Goal: Task Accomplishment & Management: Manage account settings

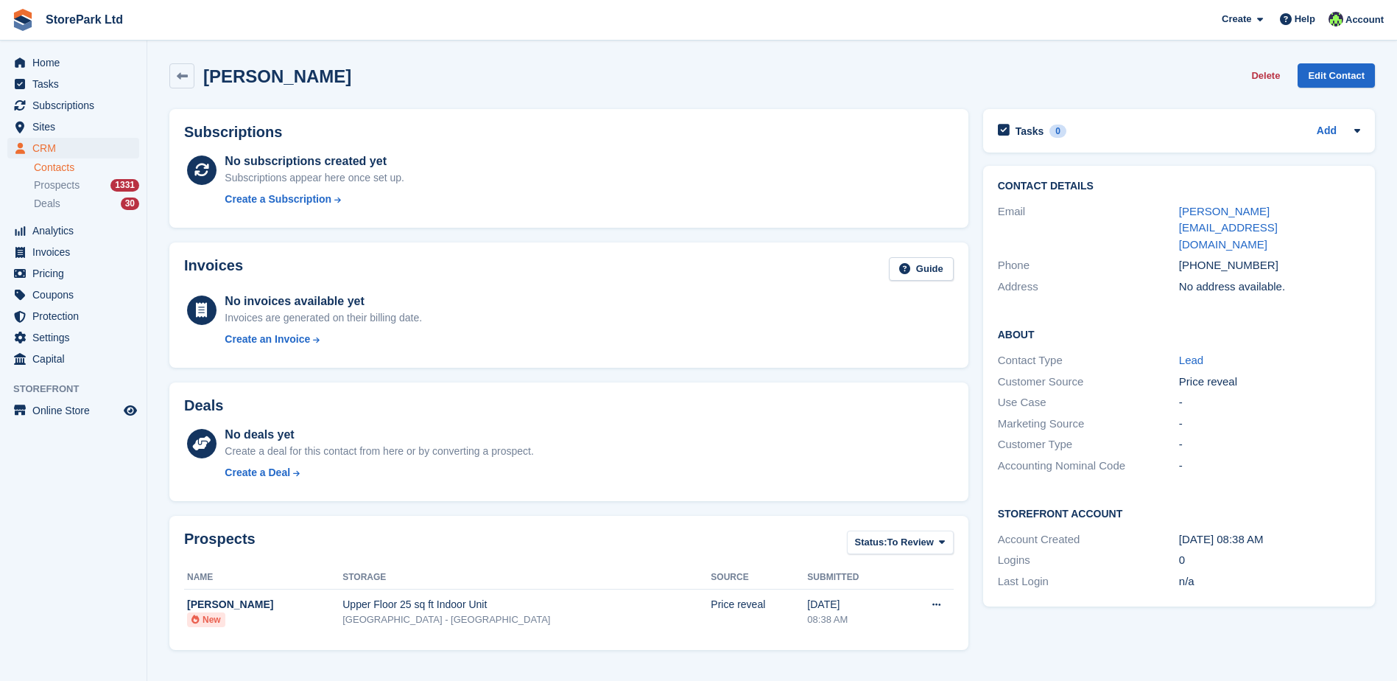
scroll to position [257, 0]
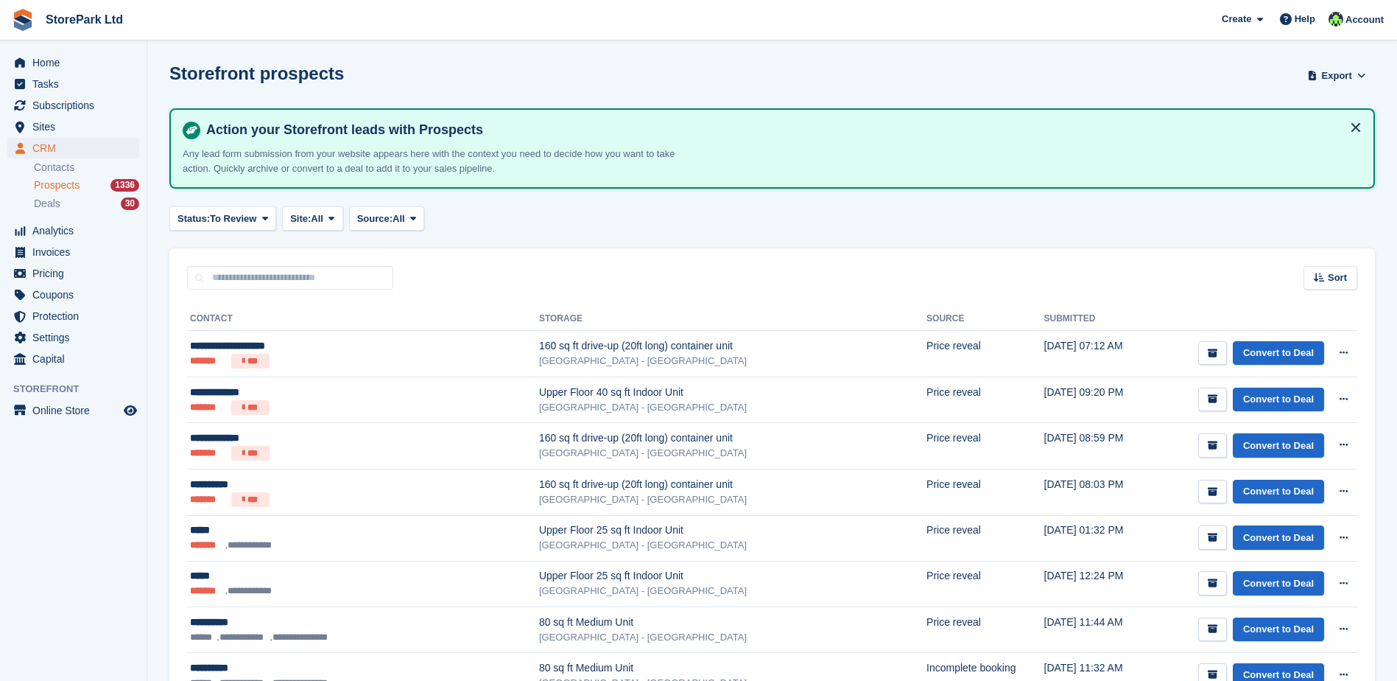
click at [487, 278] on div "Sort Sort by Date submitted Submitted (oldest first) Submitted (newest first)" at bounding box center [772, 269] width 1206 height 42
click at [62, 161] on link "Contacts" at bounding box center [86, 168] width 105 height 14
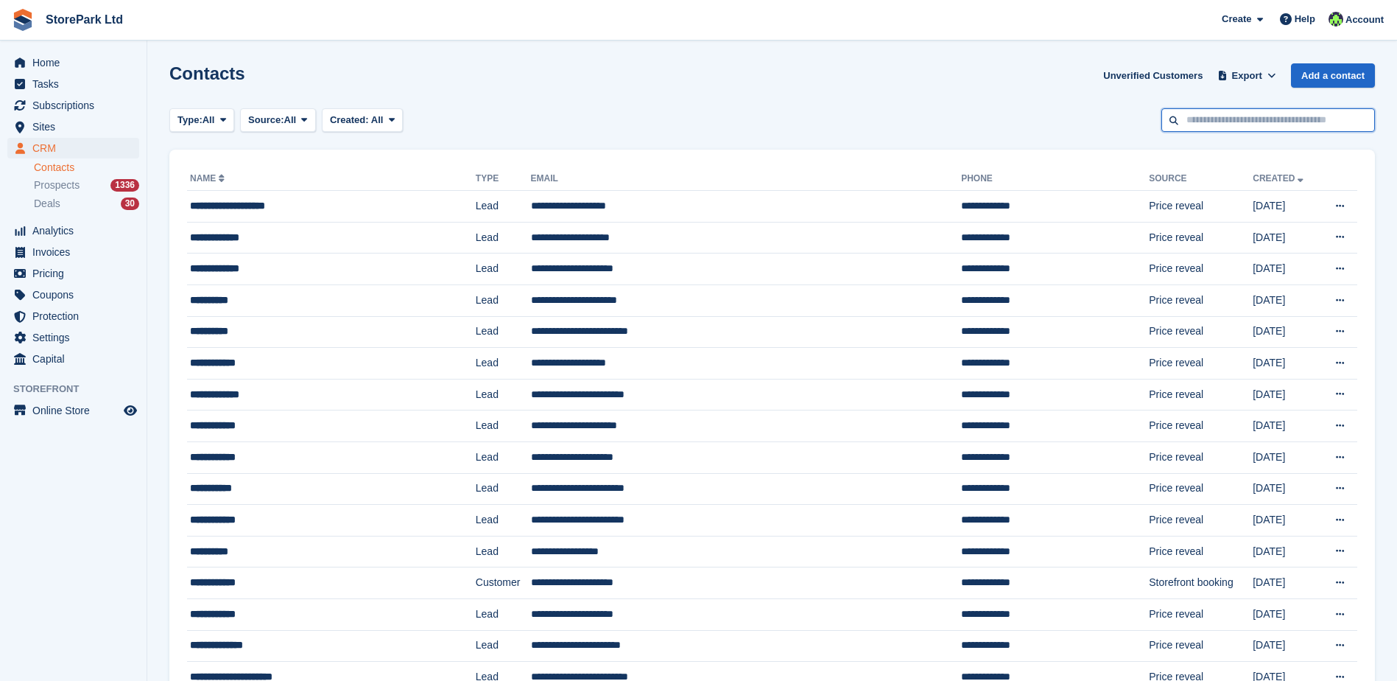
click at [1195, 124] on input "text" at bounding box center [1268, 120] width 214 height 24
type input "*******"
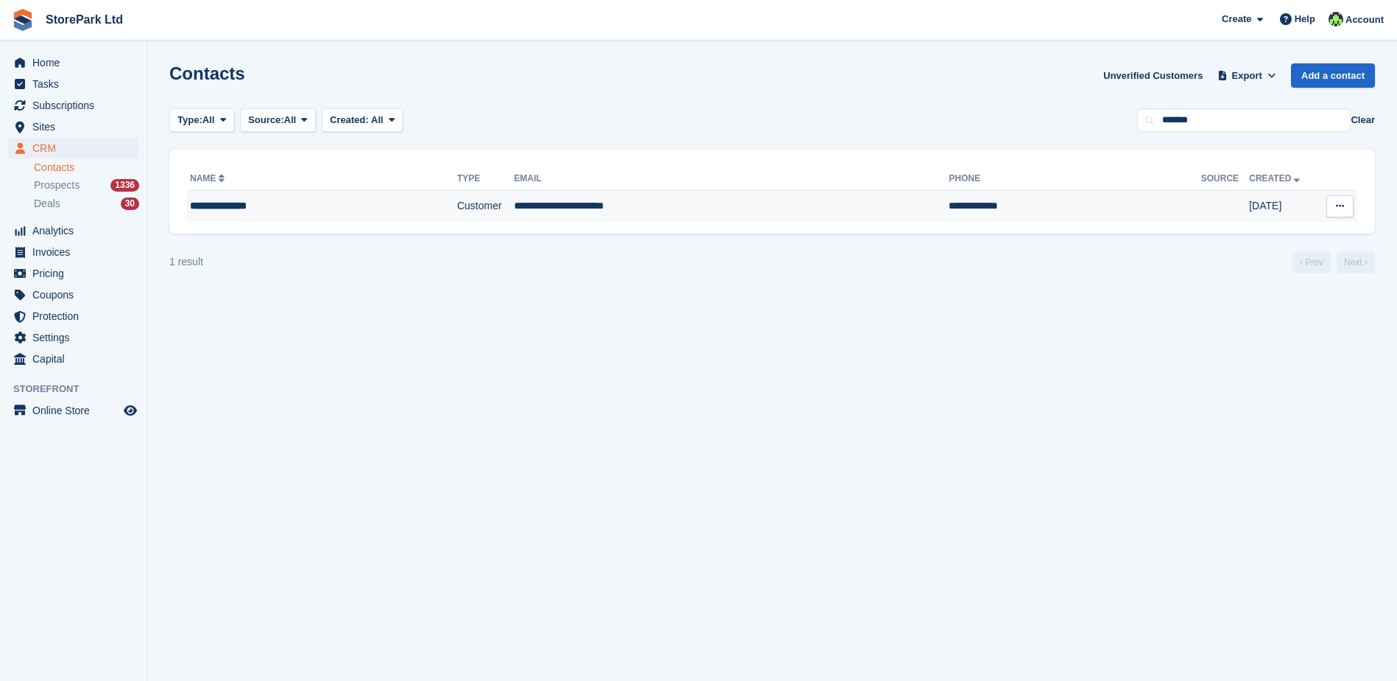
click at [328, 202] on div "**********" at bounding box center [294, 205] width 208 height 15
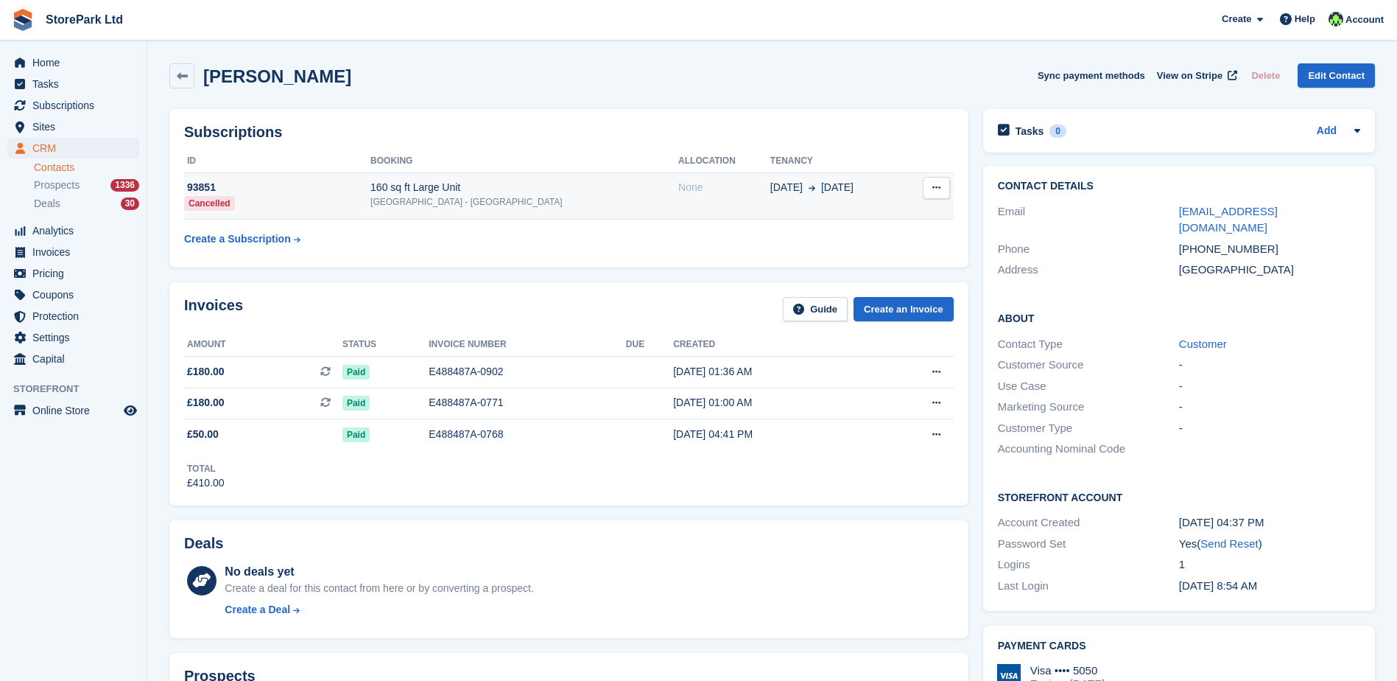
click at [548, 215] on td "160 sq ft Large Unit Store Park - [GEOGRAPHIC_DATA]" at bounding box center [524, 195] width 308 height 47
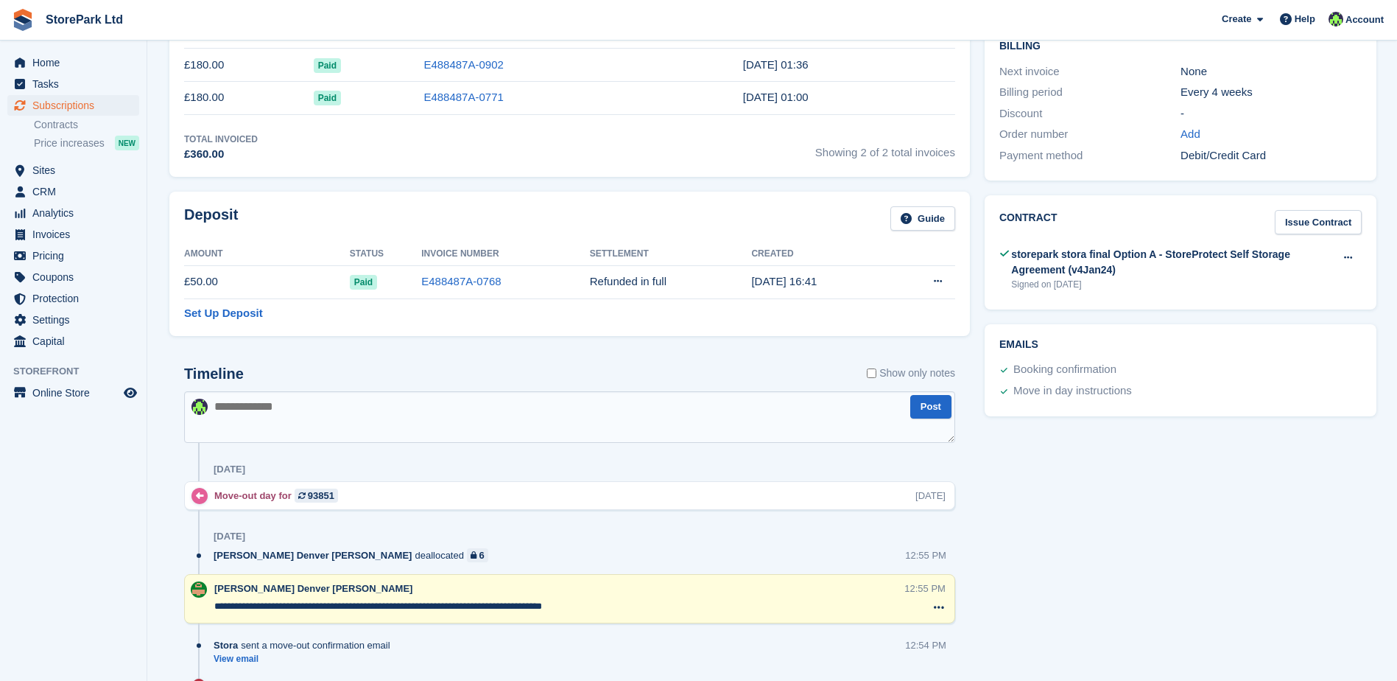
scroll to position [153, 0]
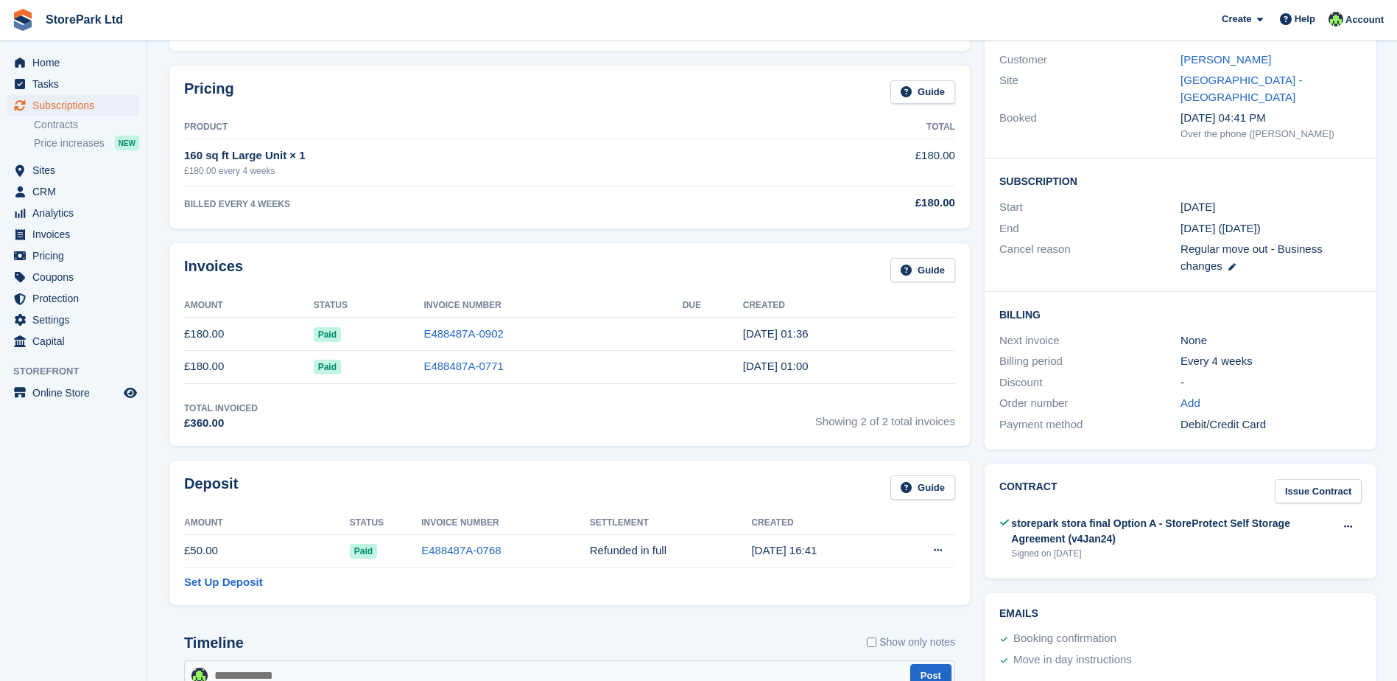
click at [1088, 516] on div "storepark stora final Option A - StoreProtect Self Storage Agreement (v4Jan24)" at bounding box center [1172, 531] width 323 height 31
click at [1051, 516] on div "storepark stora final Option A - StoreProtect Self Storage Agreement (v4Jan24)" at bounding box center [1172, 531] width 323 height 31
click at [1345, 517] on button at bounding box center [1348, 527] width 27 height 22
click at [1282, 546] on p "View" at bounding box center [1291, 555] width 128 height 19
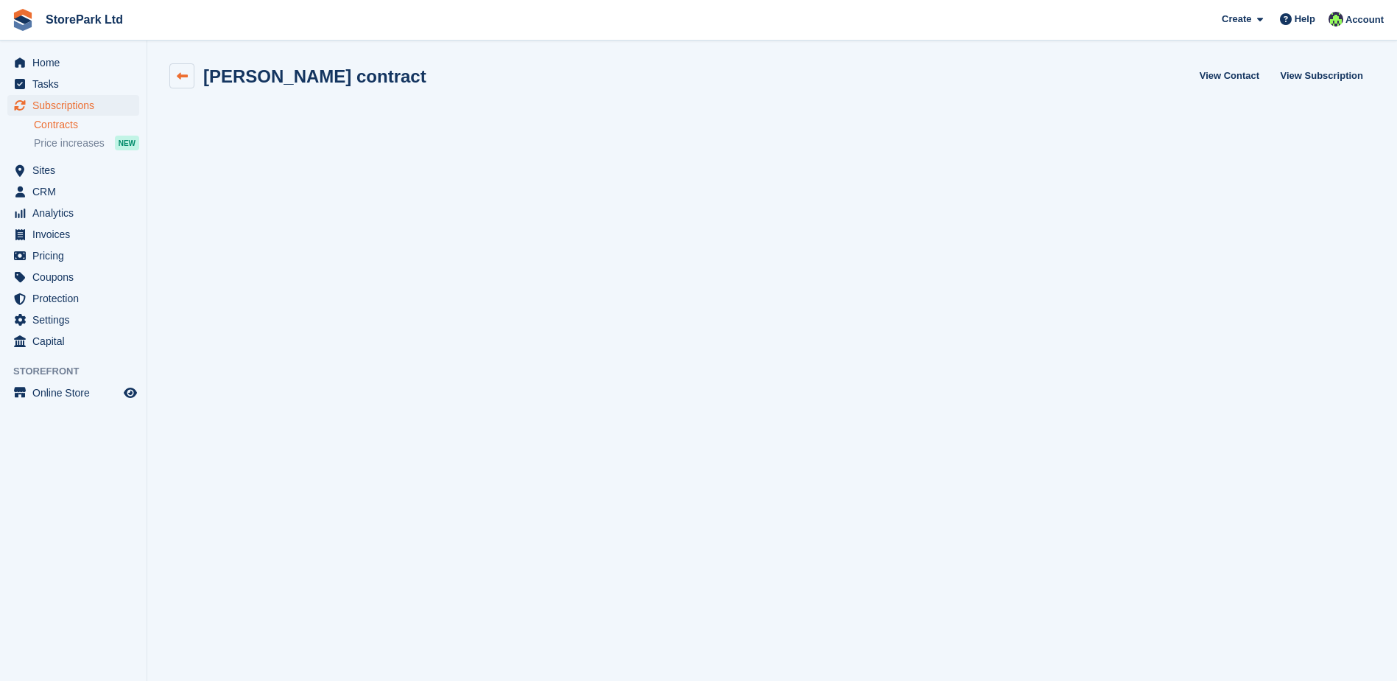
click at [177, 79] on icon at bounding box center [182, 76] width 11 height 11
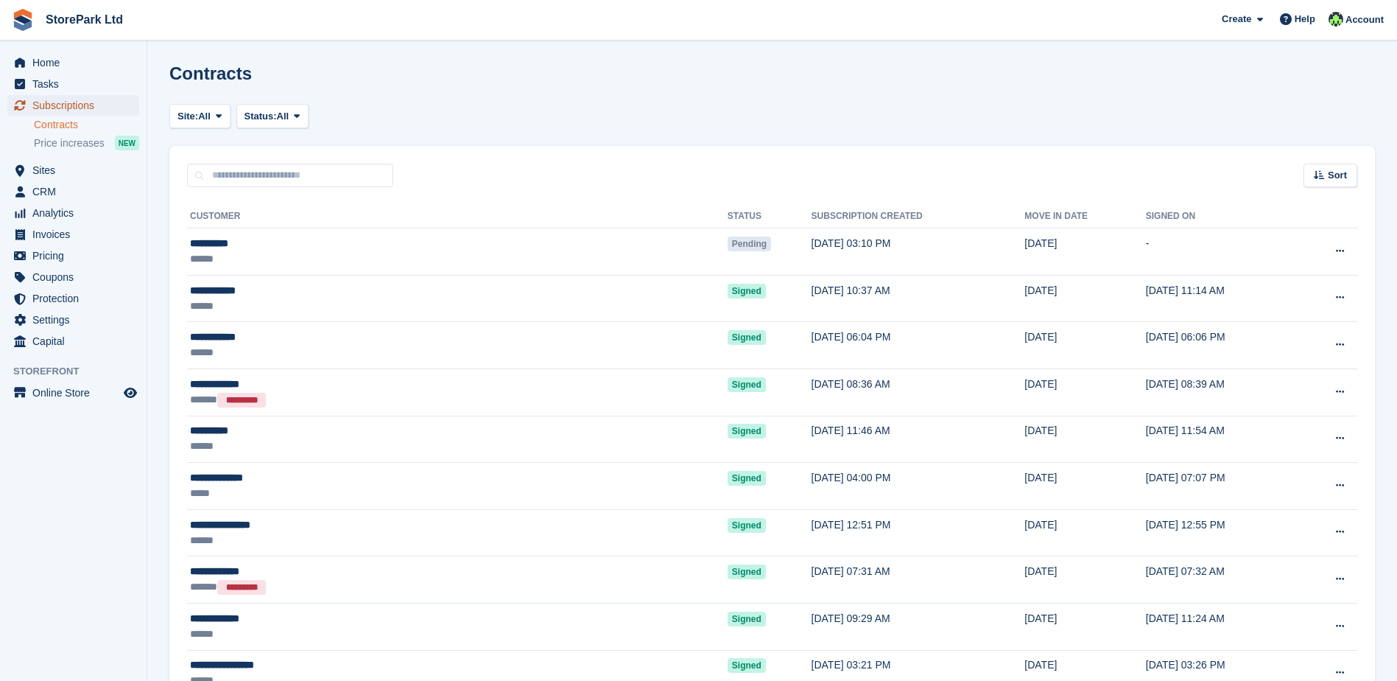
click at [71, 108] on span "Subscriptions" at bounding box center [76, 105] width 88 height 21
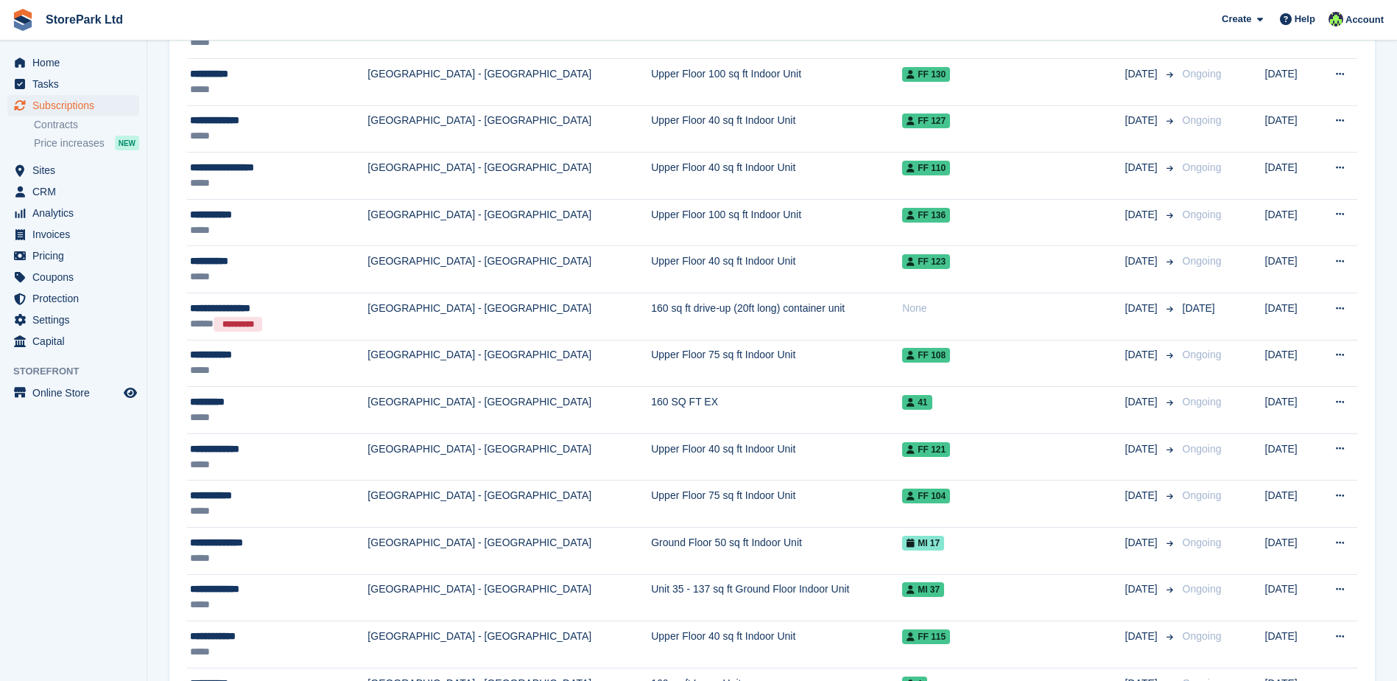
scroll to position [810, 0]
